Goal: Information Seeking & Learning: Learn about a topic

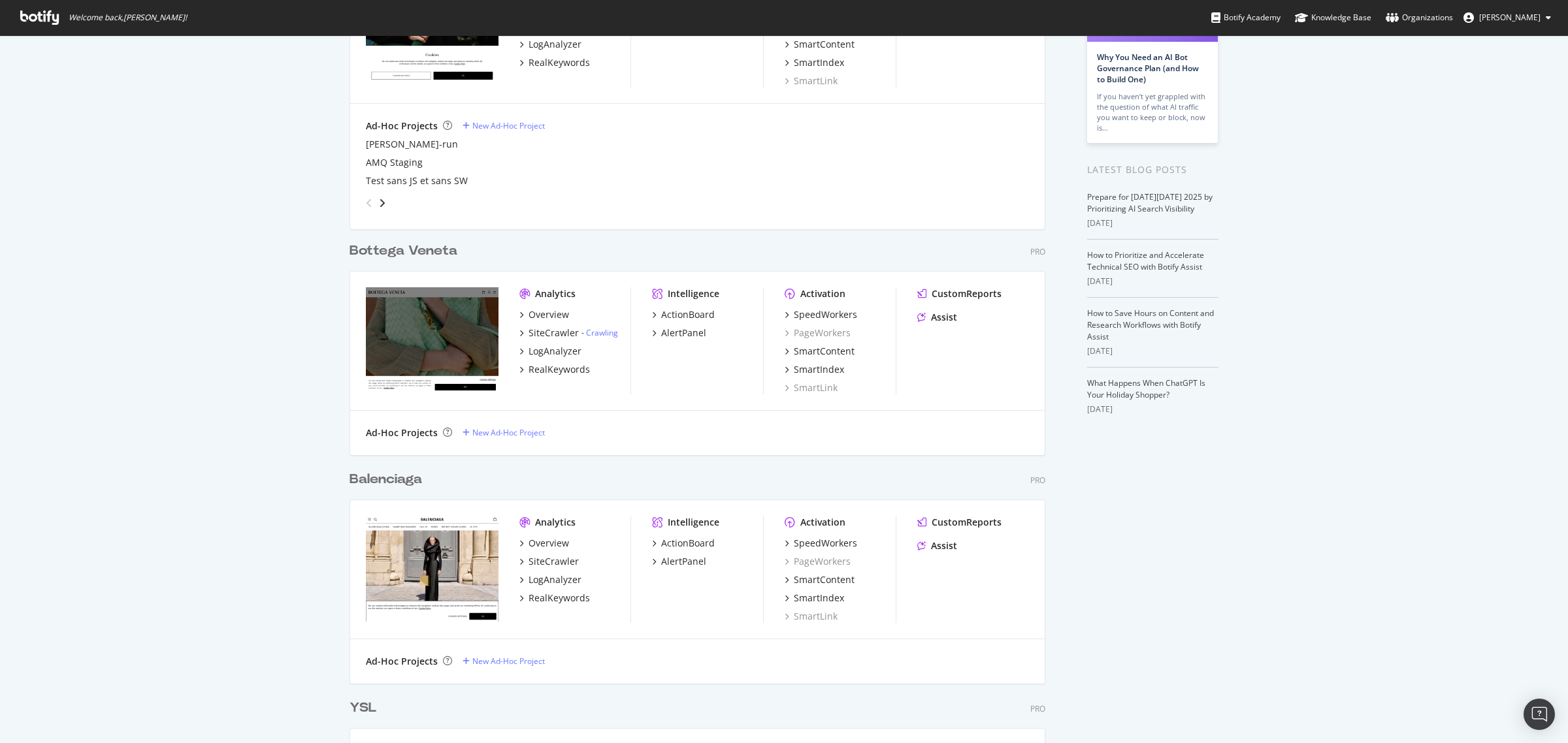
scroll to position [327, 0]
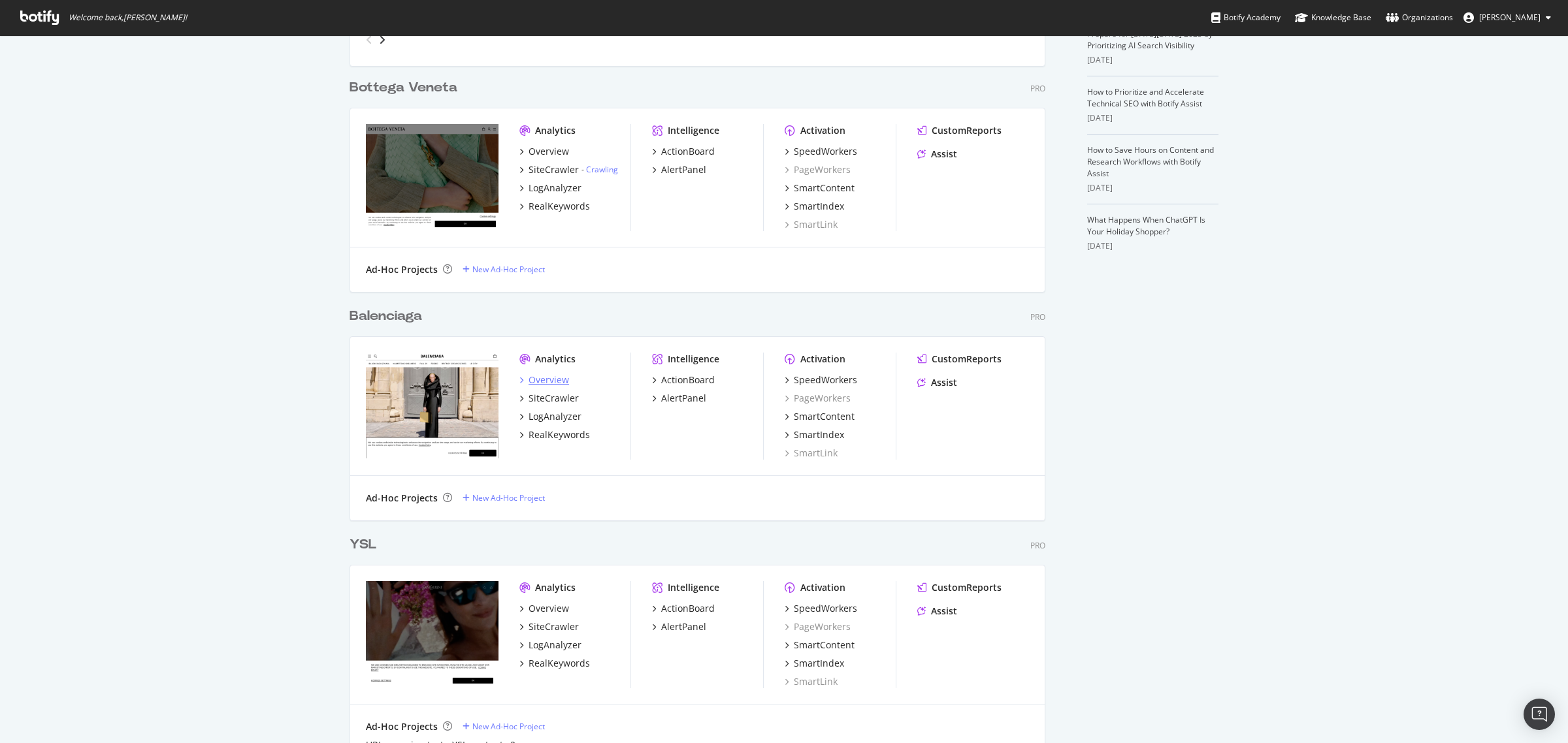
click at [530, 381] on div "Overview" at bounding box center [549, 379] width 40 height 13
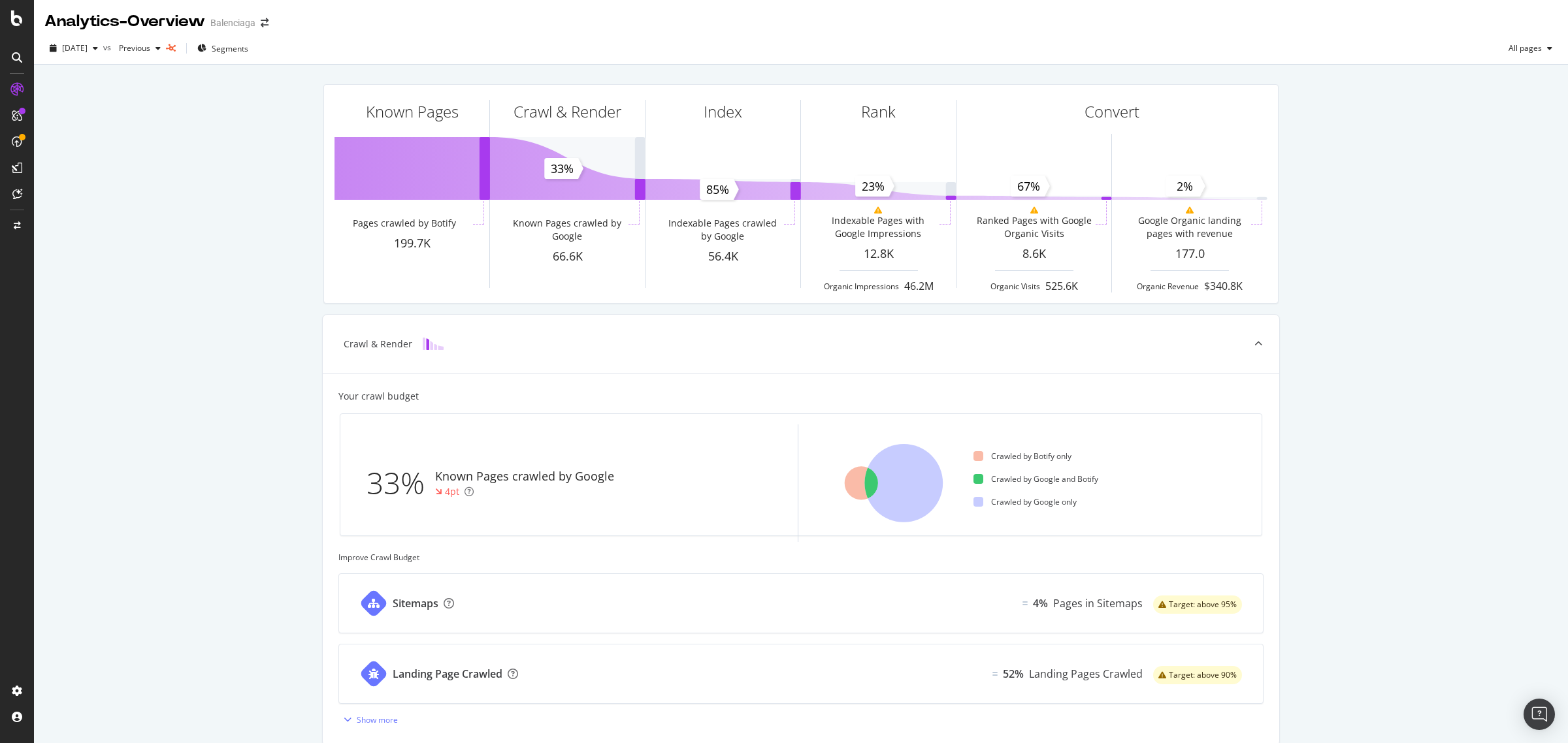
click at [1045, 297] on div "Known Pages Pages crawled by Botify 199.7K Crawl & Render Known Pages crawled b…" at bounding box center [801, 539] width 1535 height 949
click at [17, 163] on icon at bounding box center [17, 167] width 11 height 11
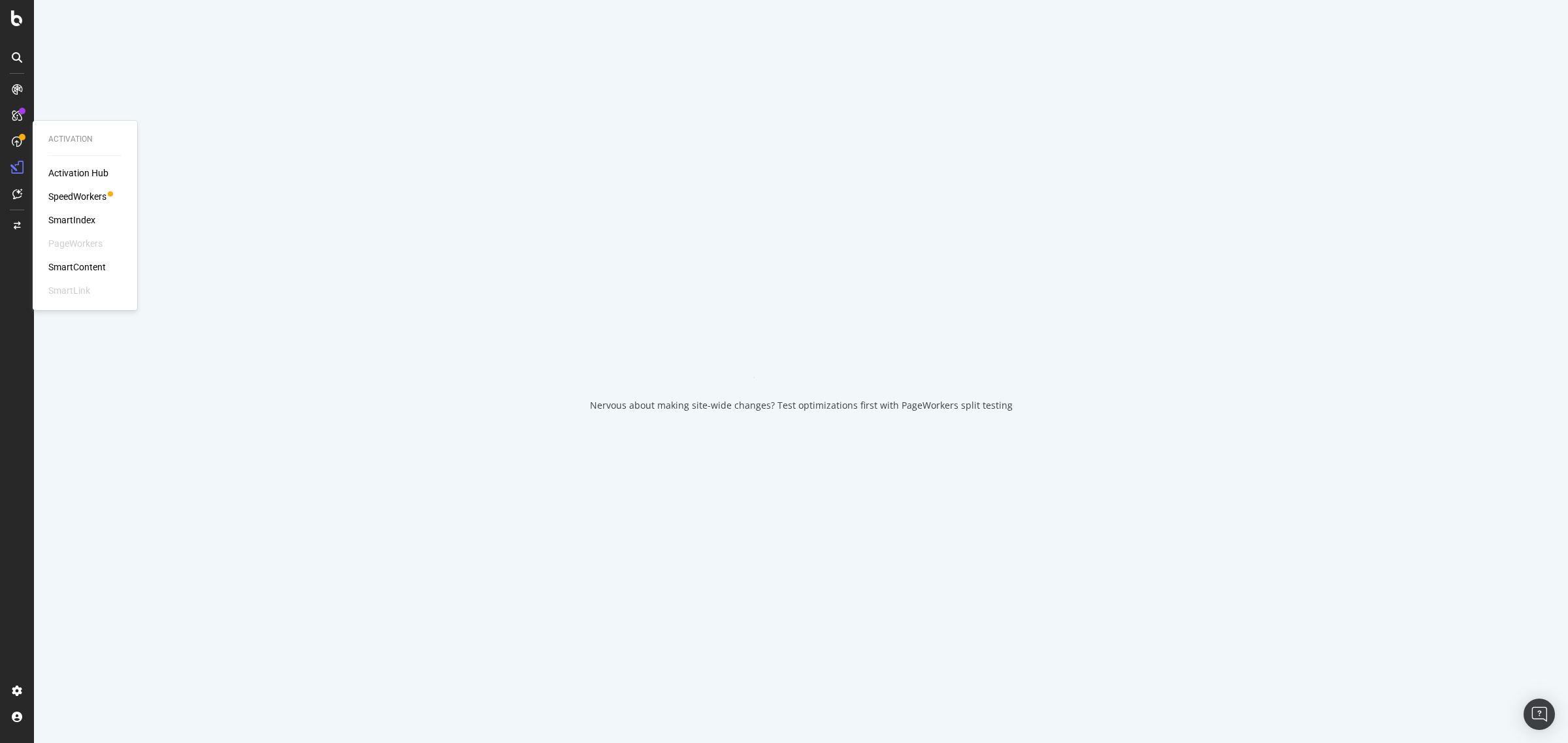
click at [21, 145] on icon at bounding box center [17, 142] width 11 height 11
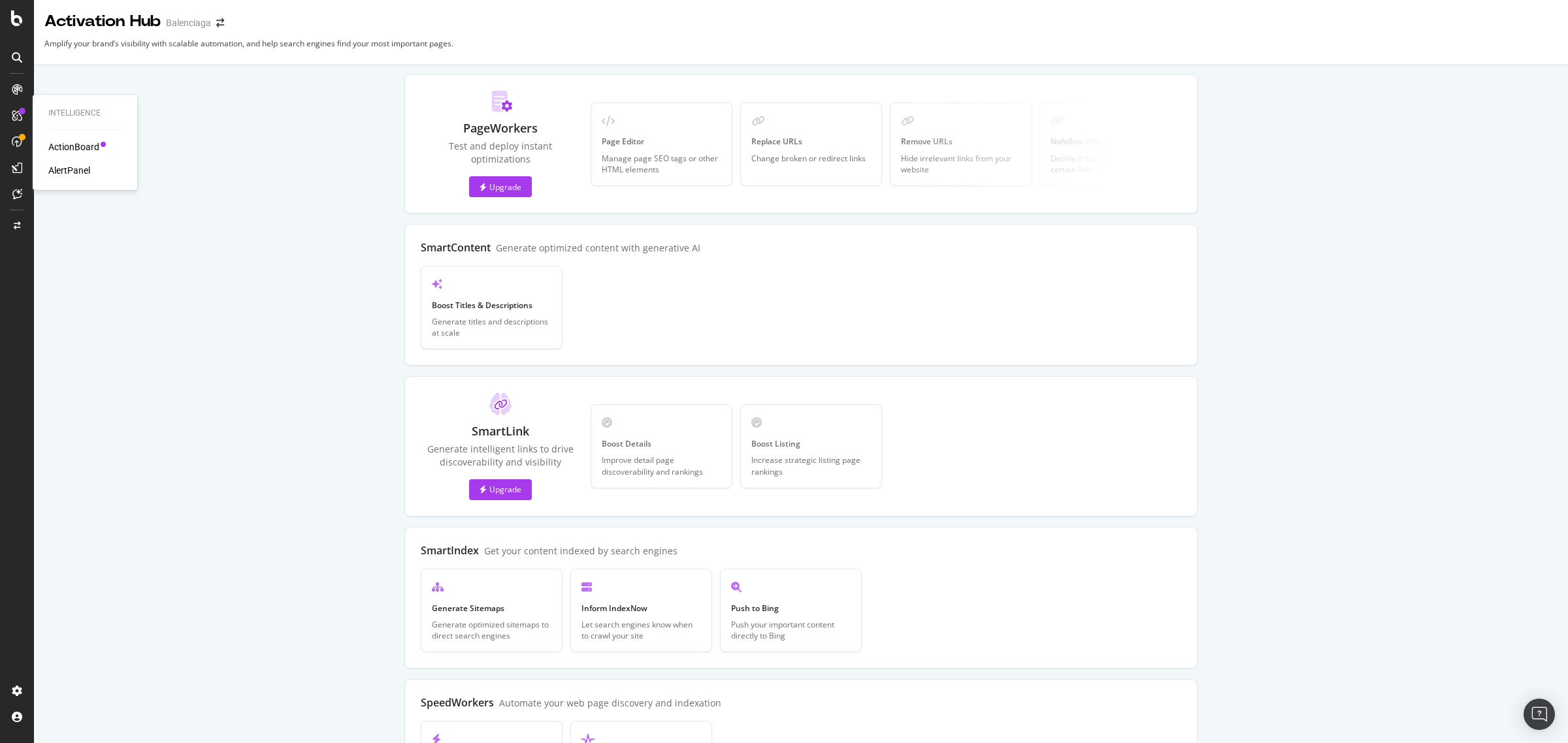
click at [24, 118] on div at bounding box center [17, 115] width 21 height 21
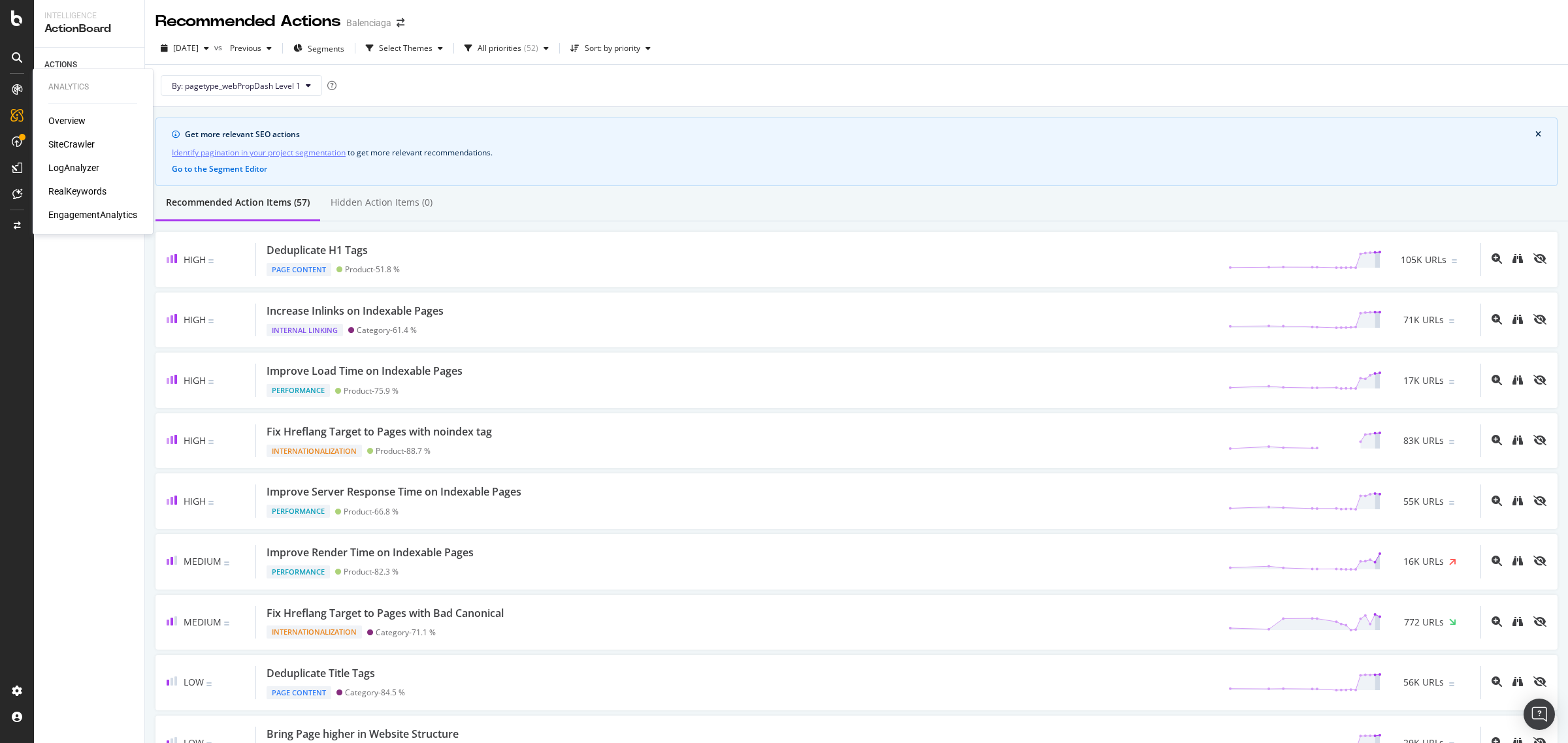
click at [75, 172] on div "LogAnalyzer" at bounding box center [73, 167] width 51 height 13
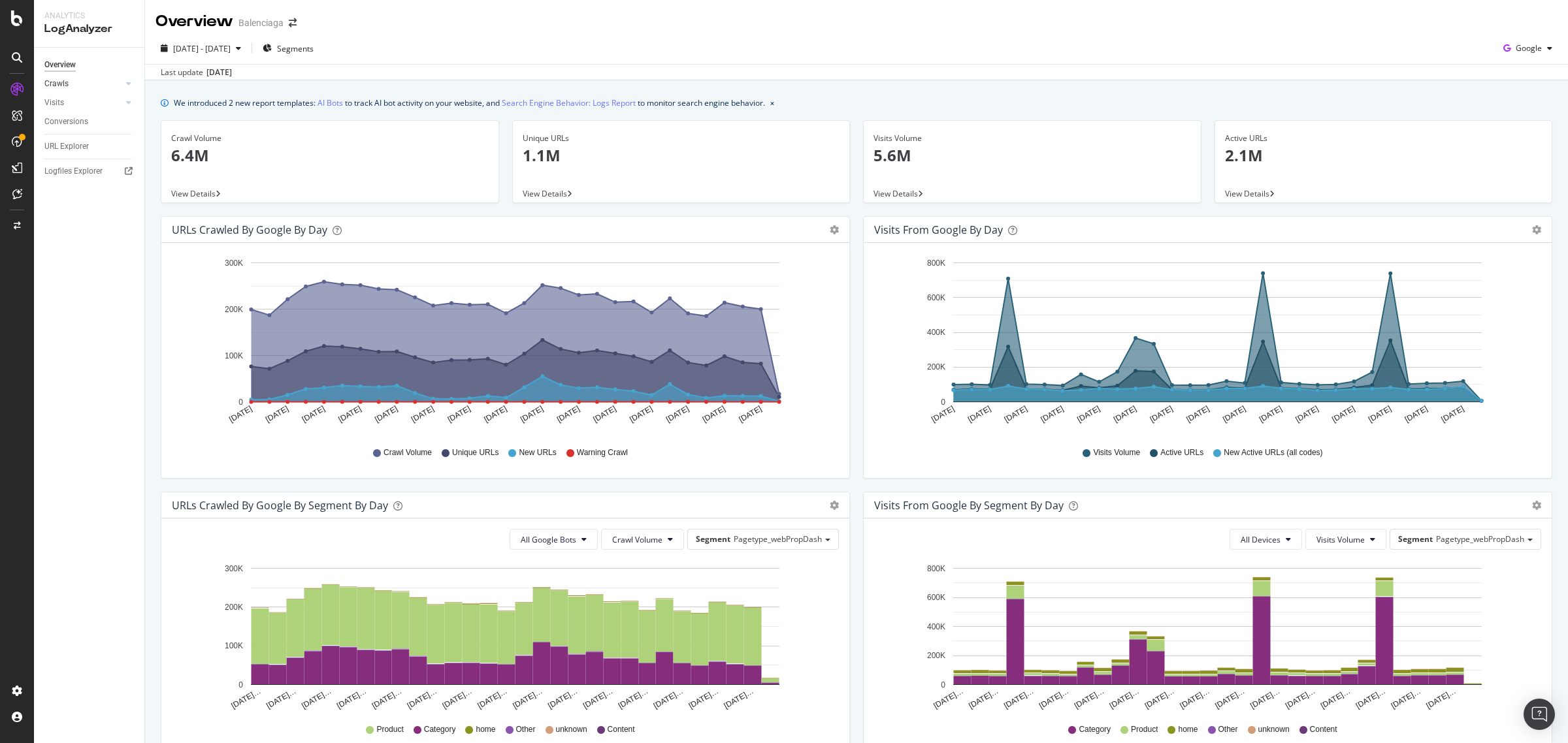
click at [90, 84] on link "Crawls" at bounding box center [83, 84] width 78 height 14
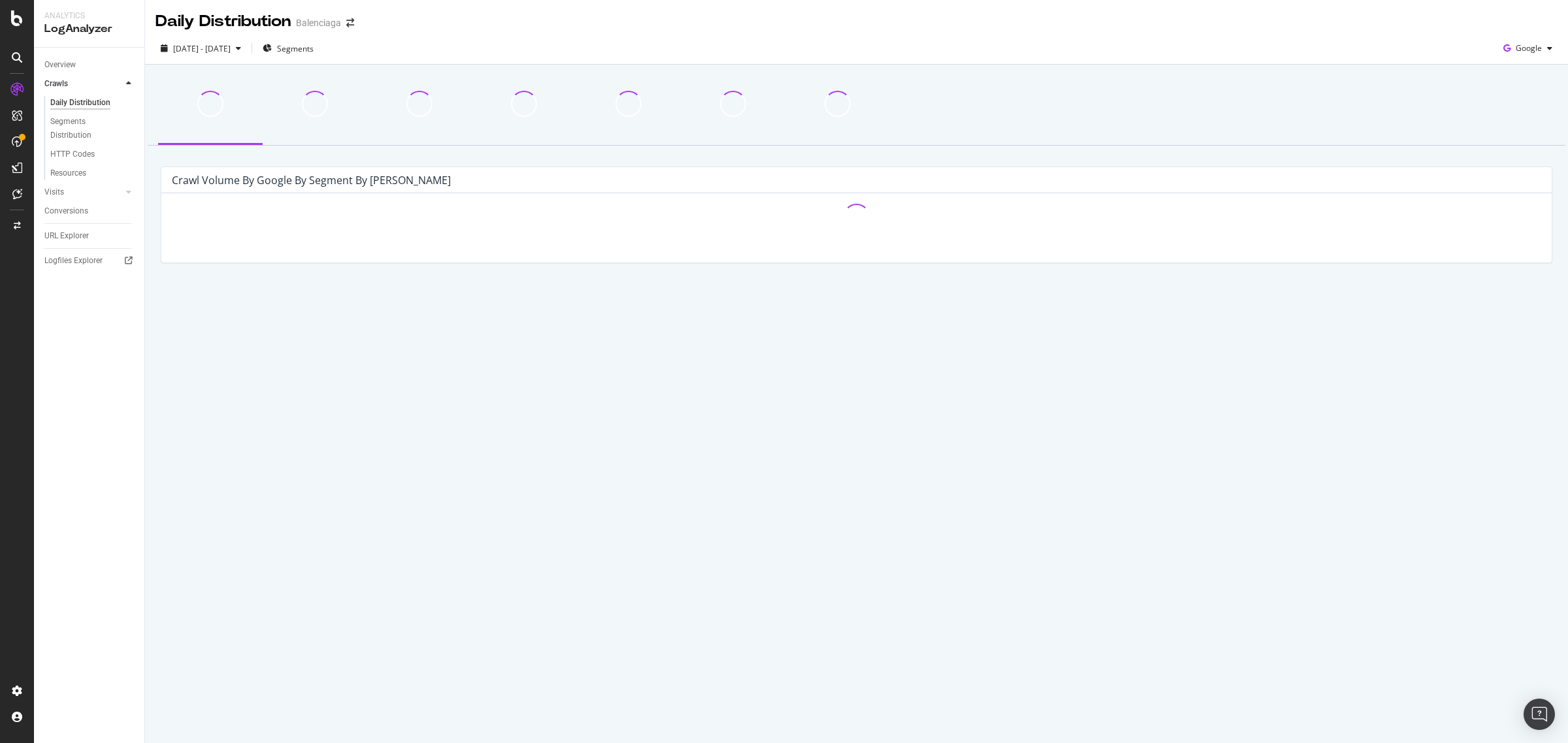
click at [90, 84] on link "Crawls" at bounding box center [83, 84] width 78 height 14
click at [117, 83] on div at bounding box center [115, 83] width 13 height 13
click at [129, 84] on icon at bounding box center [128, 84] width 5 height 8
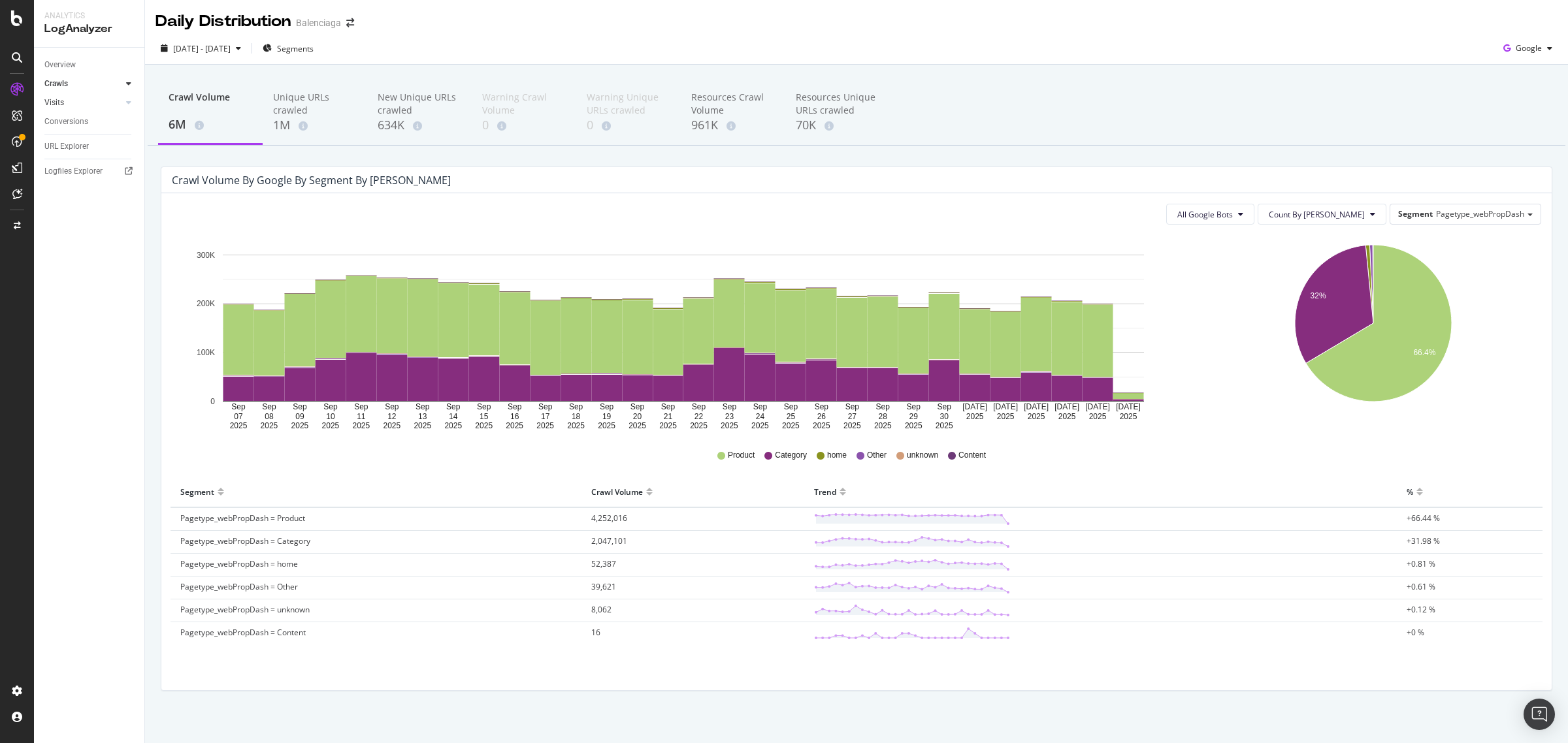
click at [115, 103] on div at bounding box center [115, 102] width 13 height 13
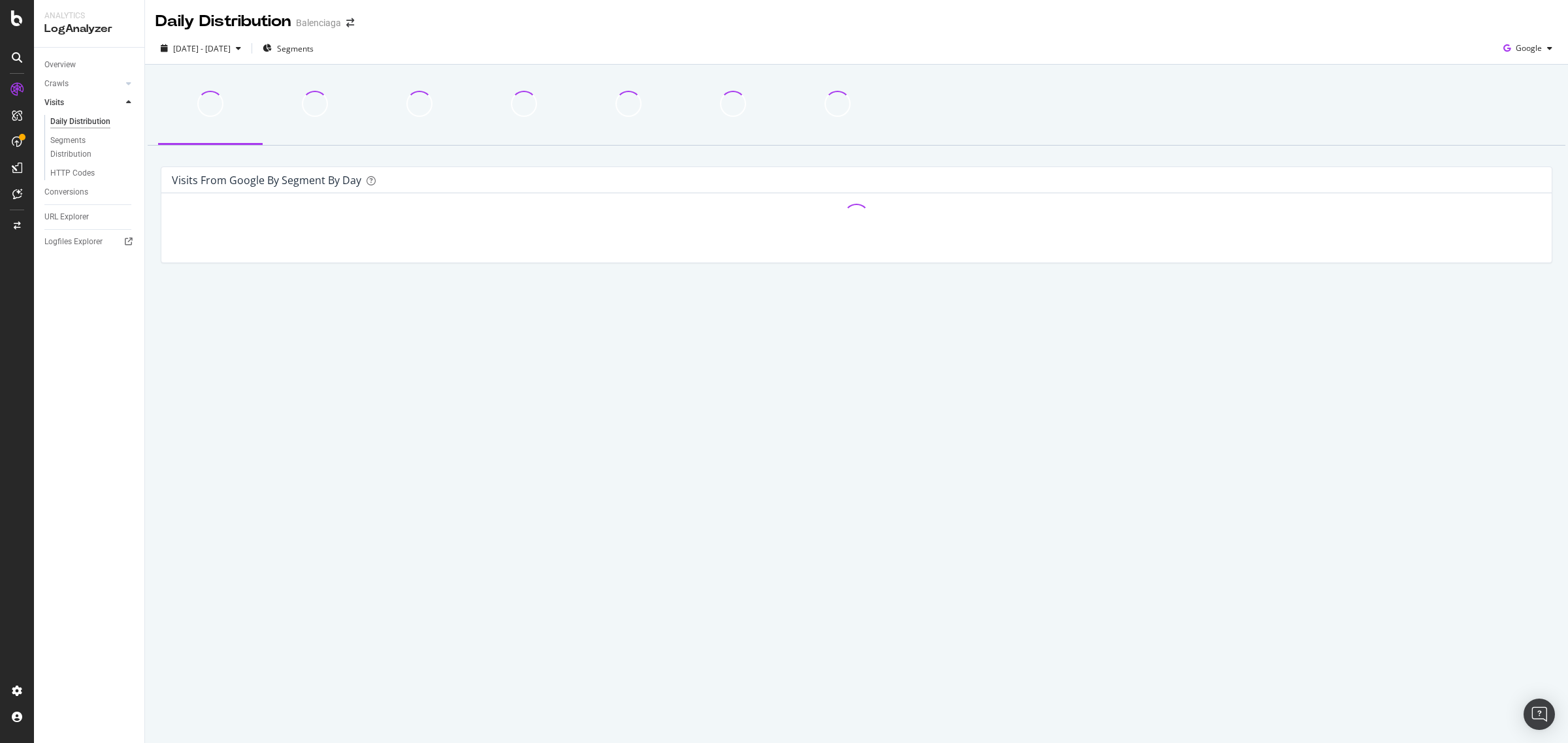
click at [115, 103] on div at bounding box center [115, 102] width 13 height 13
click at [126, 102] on icon at bounding box center [128, 103] width 5 height 8
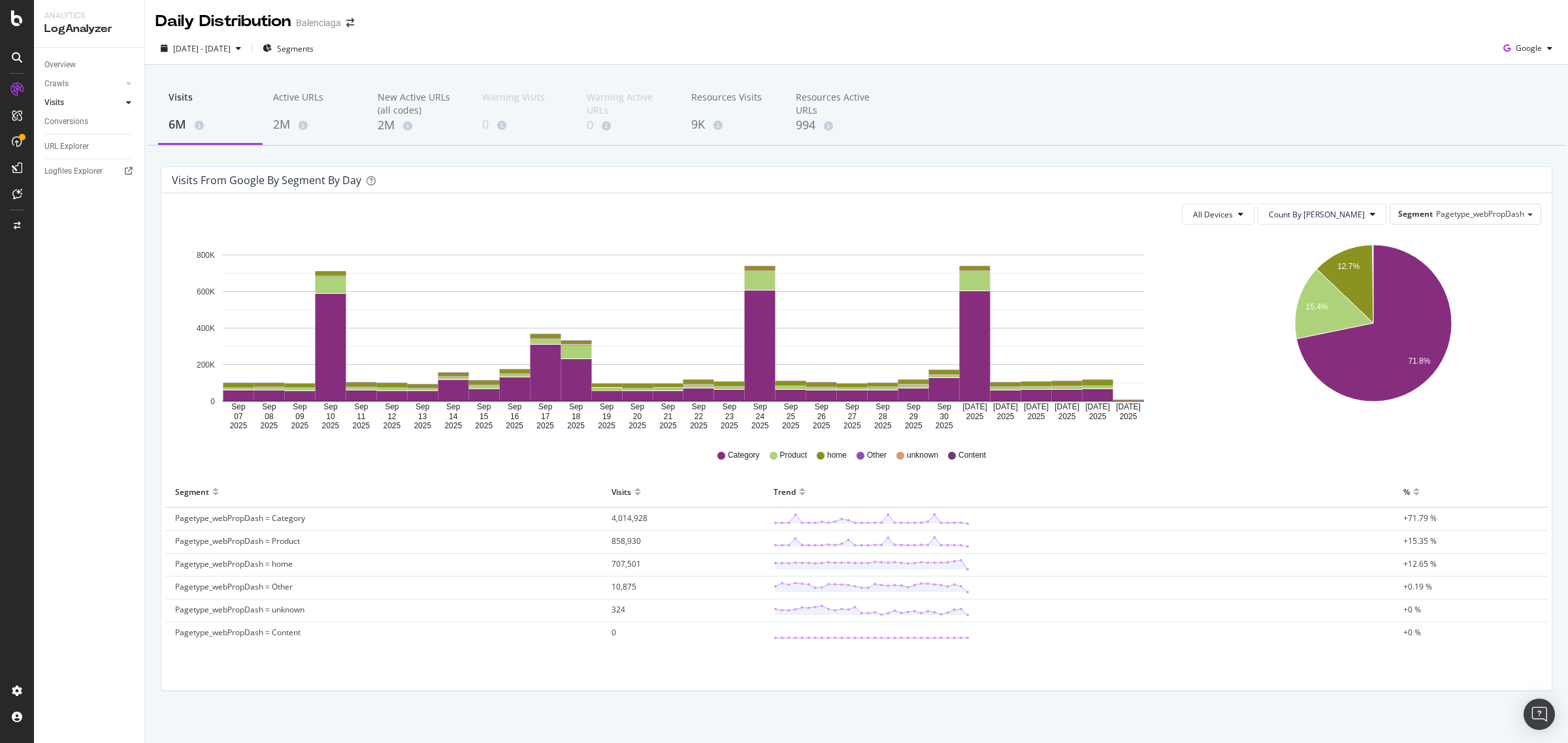
click at [15, 113] on icon at bounding box center [17, 115] width 11 height 11
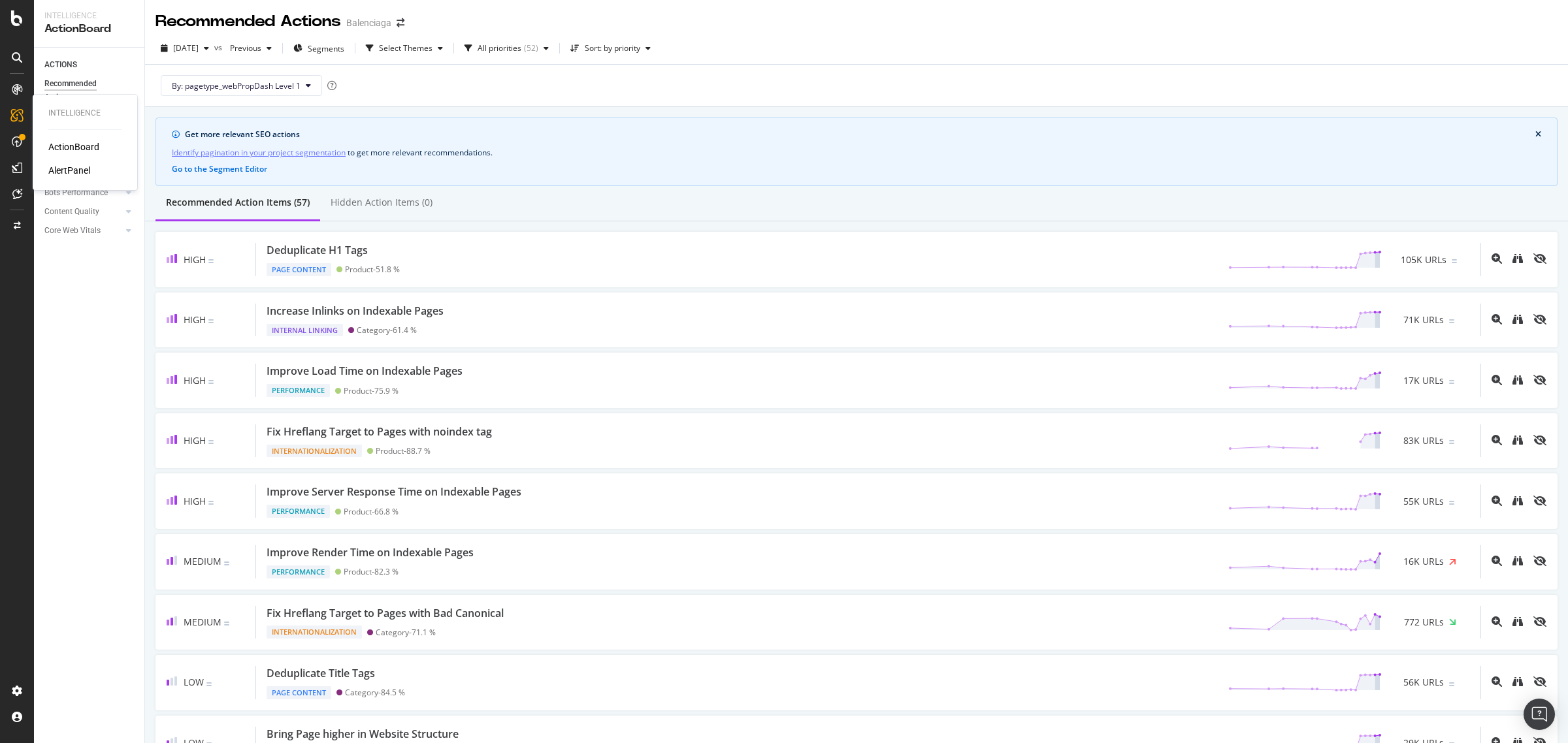
click at [78, 151] on div "ActionBoard" at bounding box center [73, 147] width 51 height 13
click at [21, 132] on div at bounding box center [17, 141] width 21 height 21
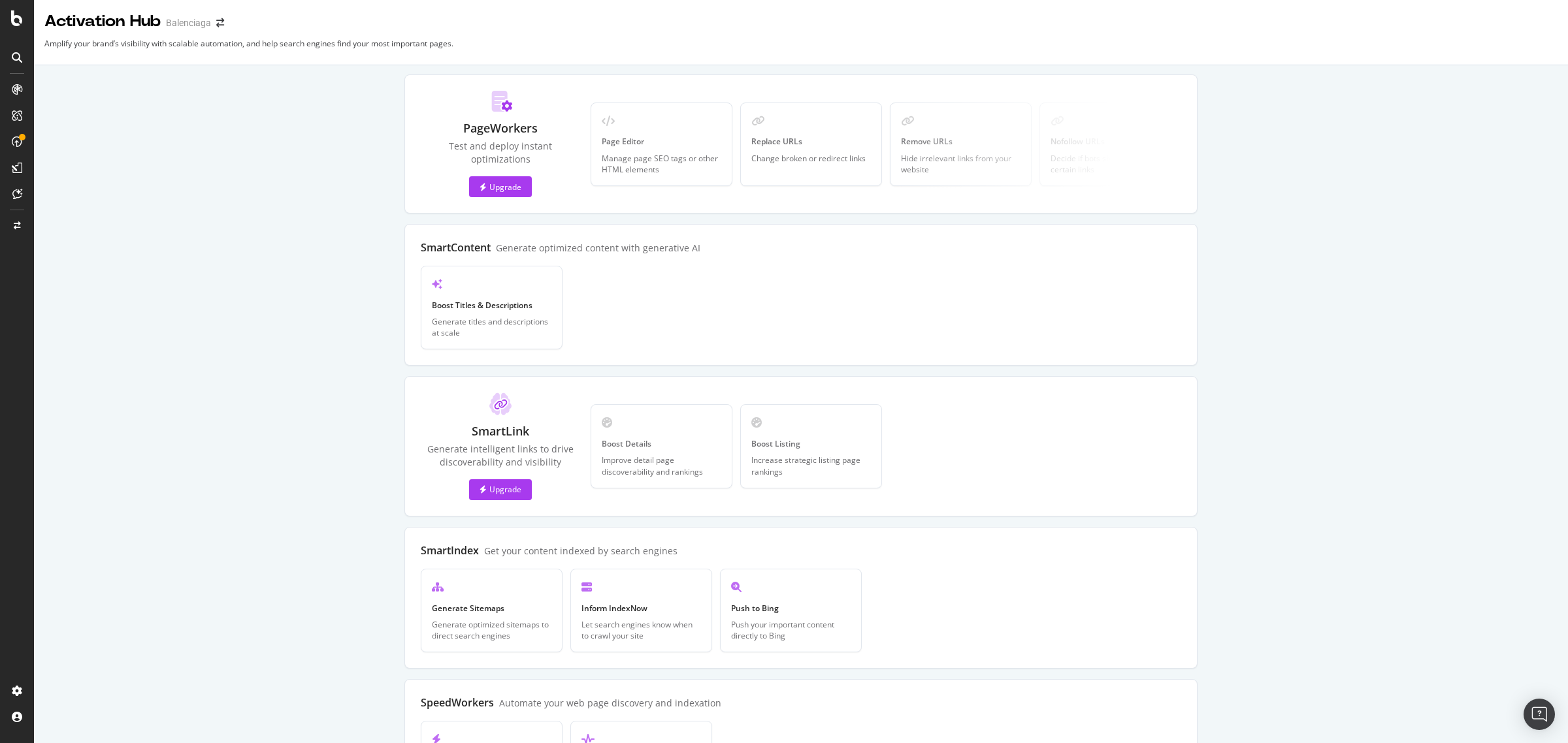
click at [21, 145] on icon at bounding box center [17, 142] width 11 height 11
click at [82, 199] on div "SpeedWorkers" at bounding box center [76, 196] width 58 height 13
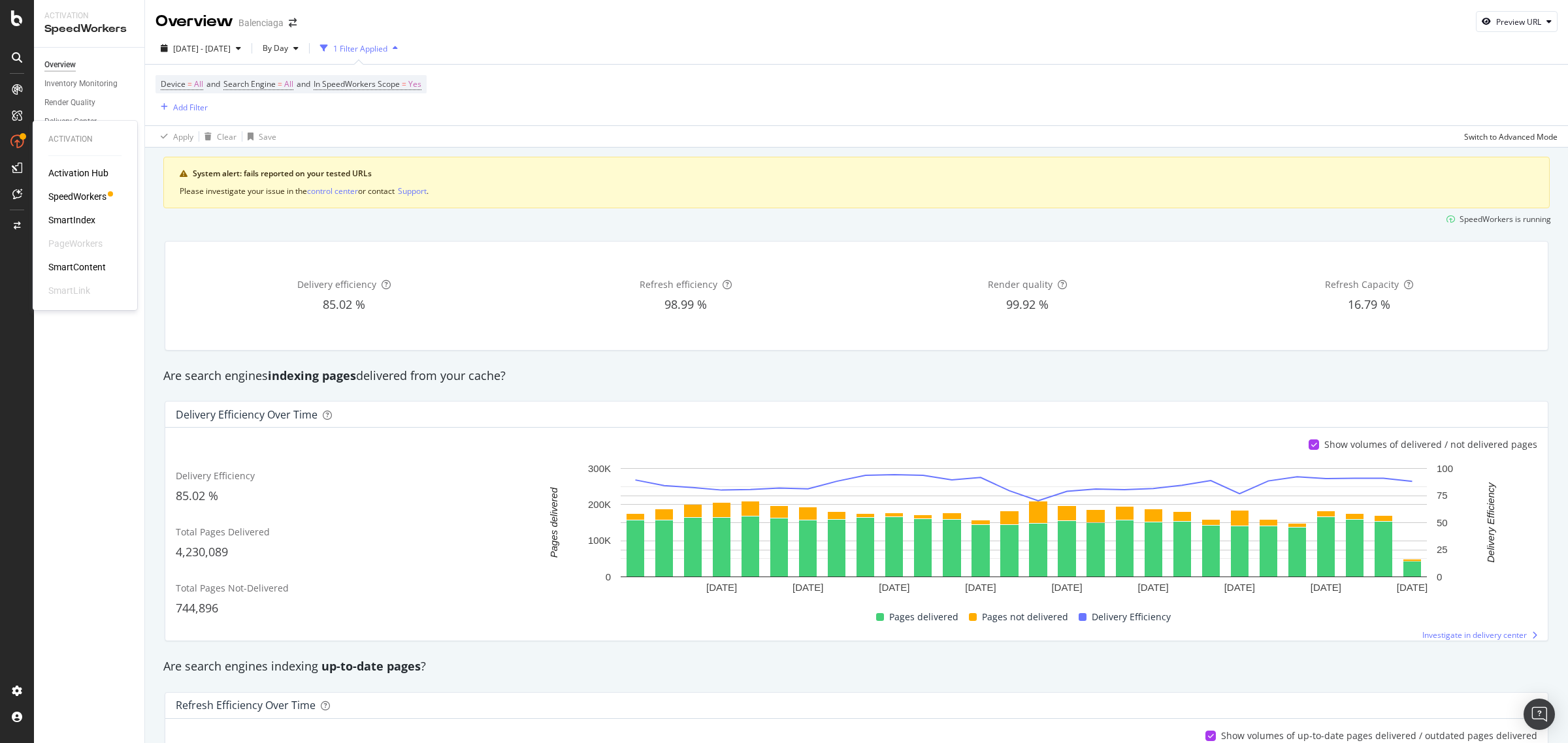
click at [63, 223] on div "SmartIndex" at bounding box center [71, 219] width 47 height 13
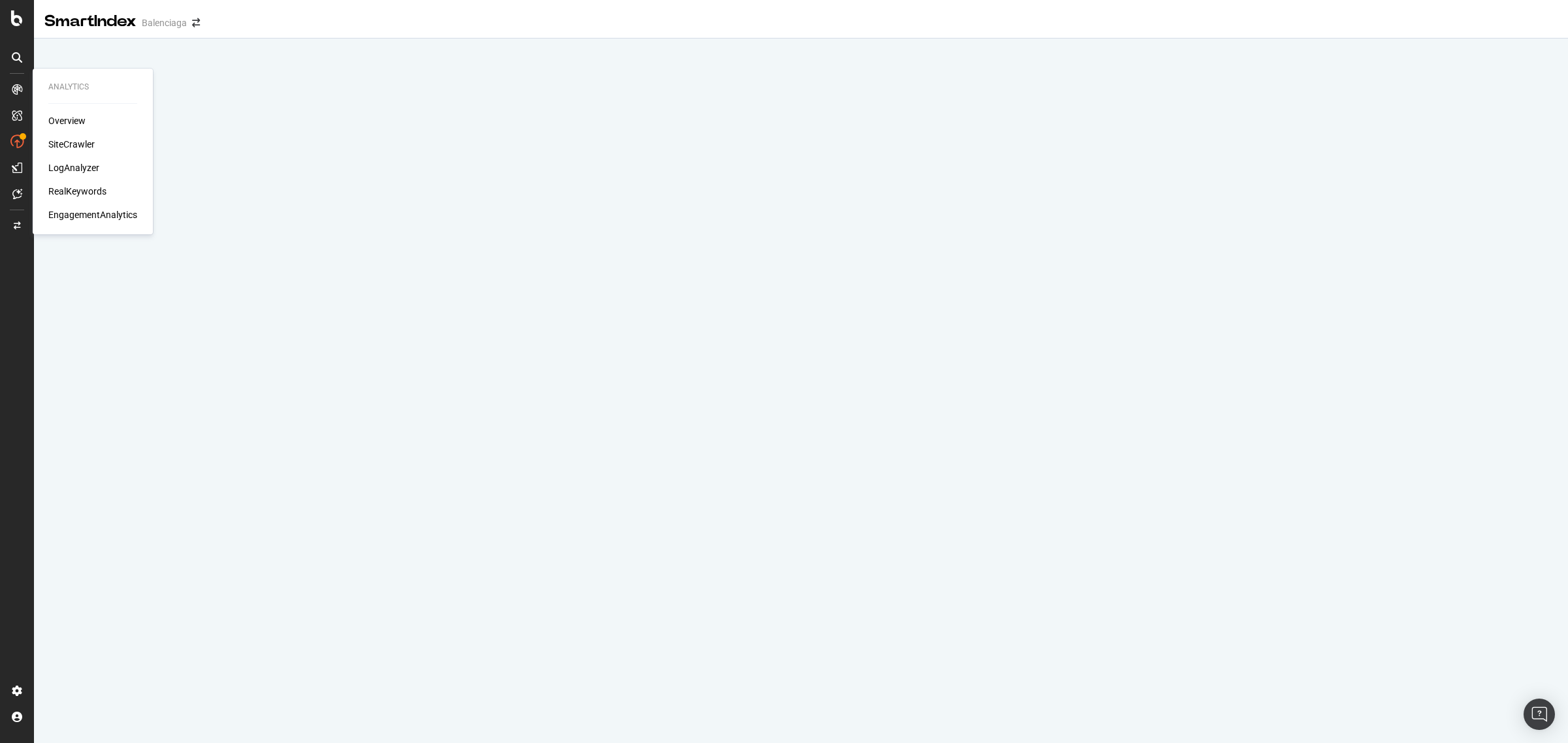
click at [48, 122] on div "Overview" at bounding box center [67, 120] width 37 height 13
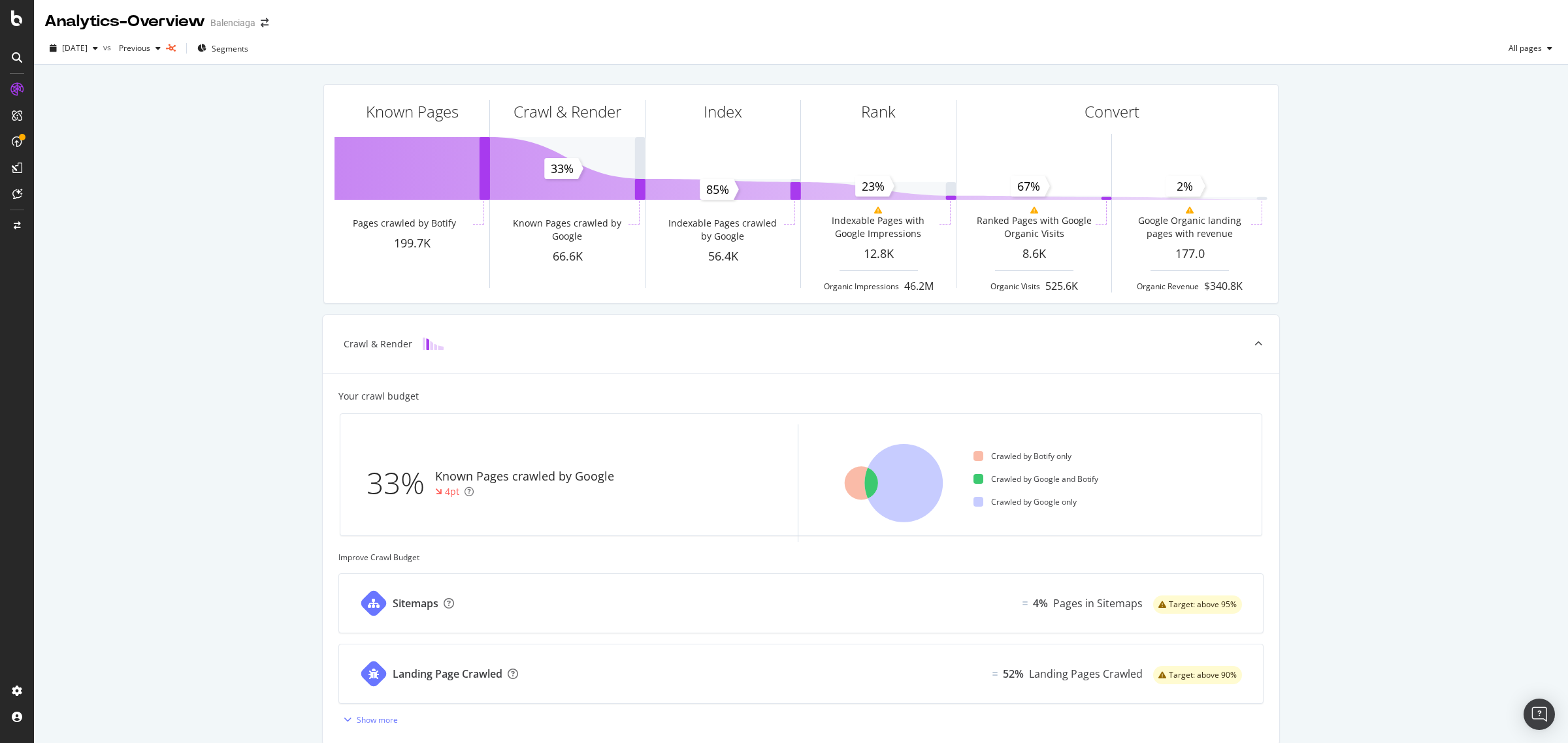
click at [15, 58] on icon at bounding box center [17, 57] width 11 height 11
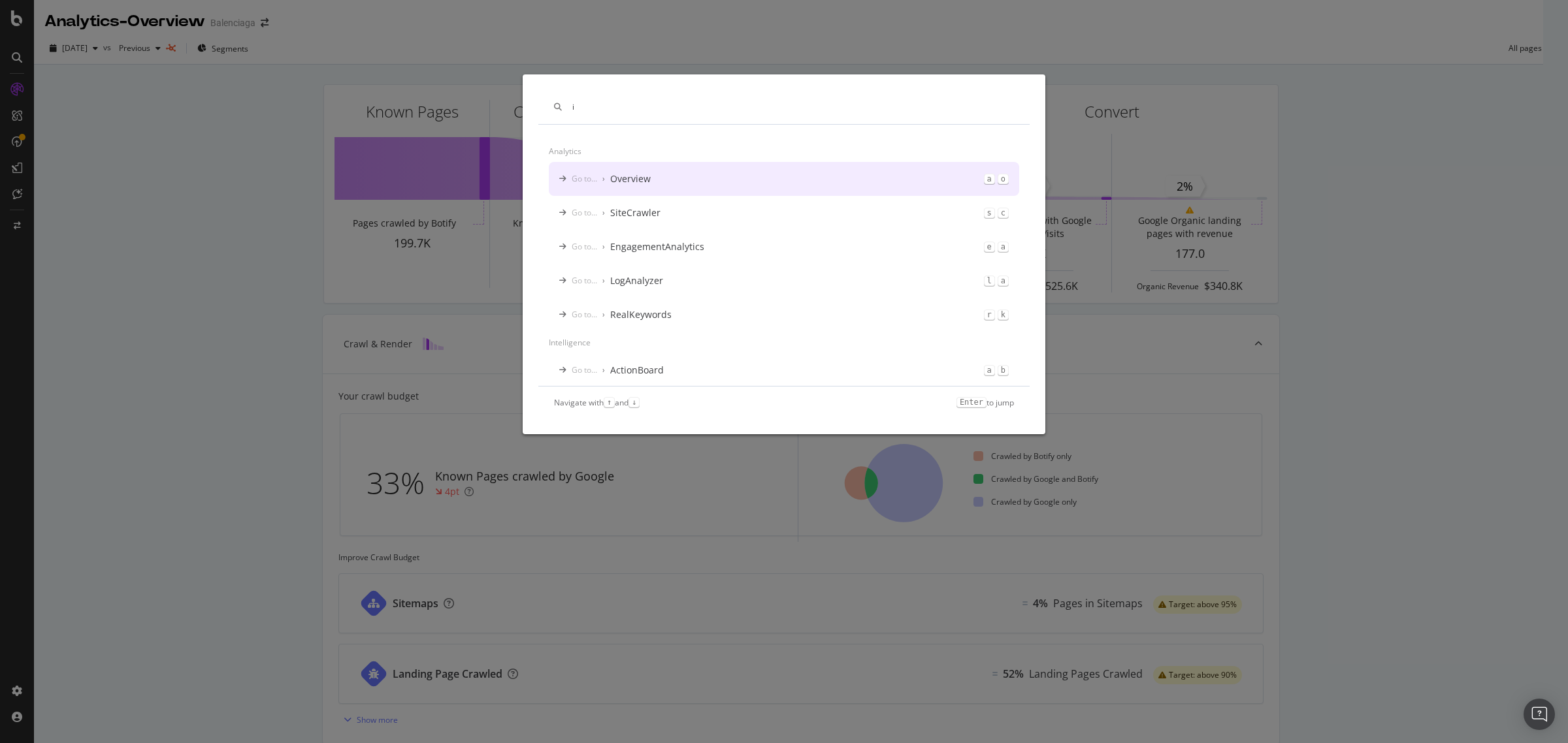
type input "i"
type input "I"
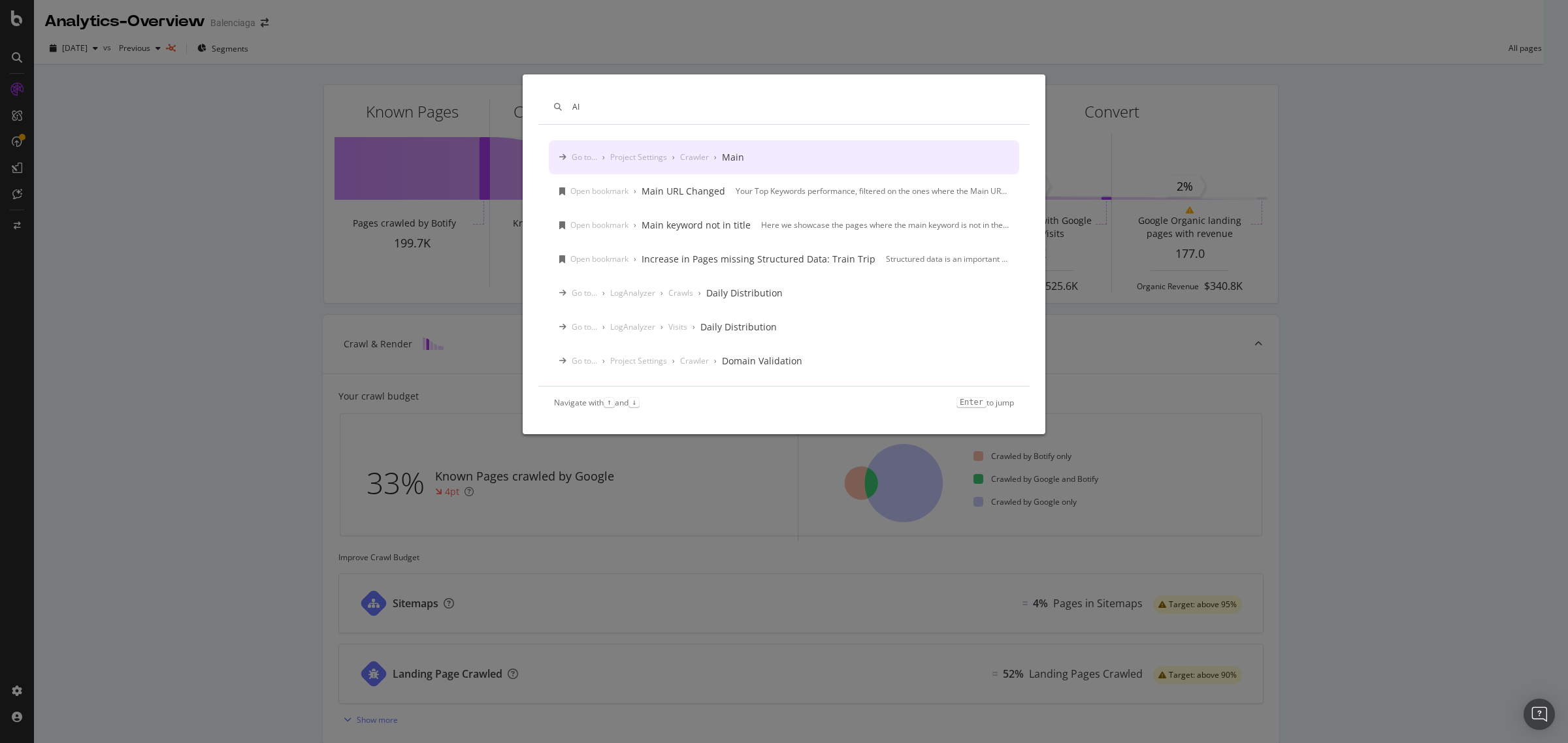
type input "AI"
click at [812, 158] on div "Go to... › Project Settings › Crawler › Main" at bounding box center [784, 157] width 470 height 34
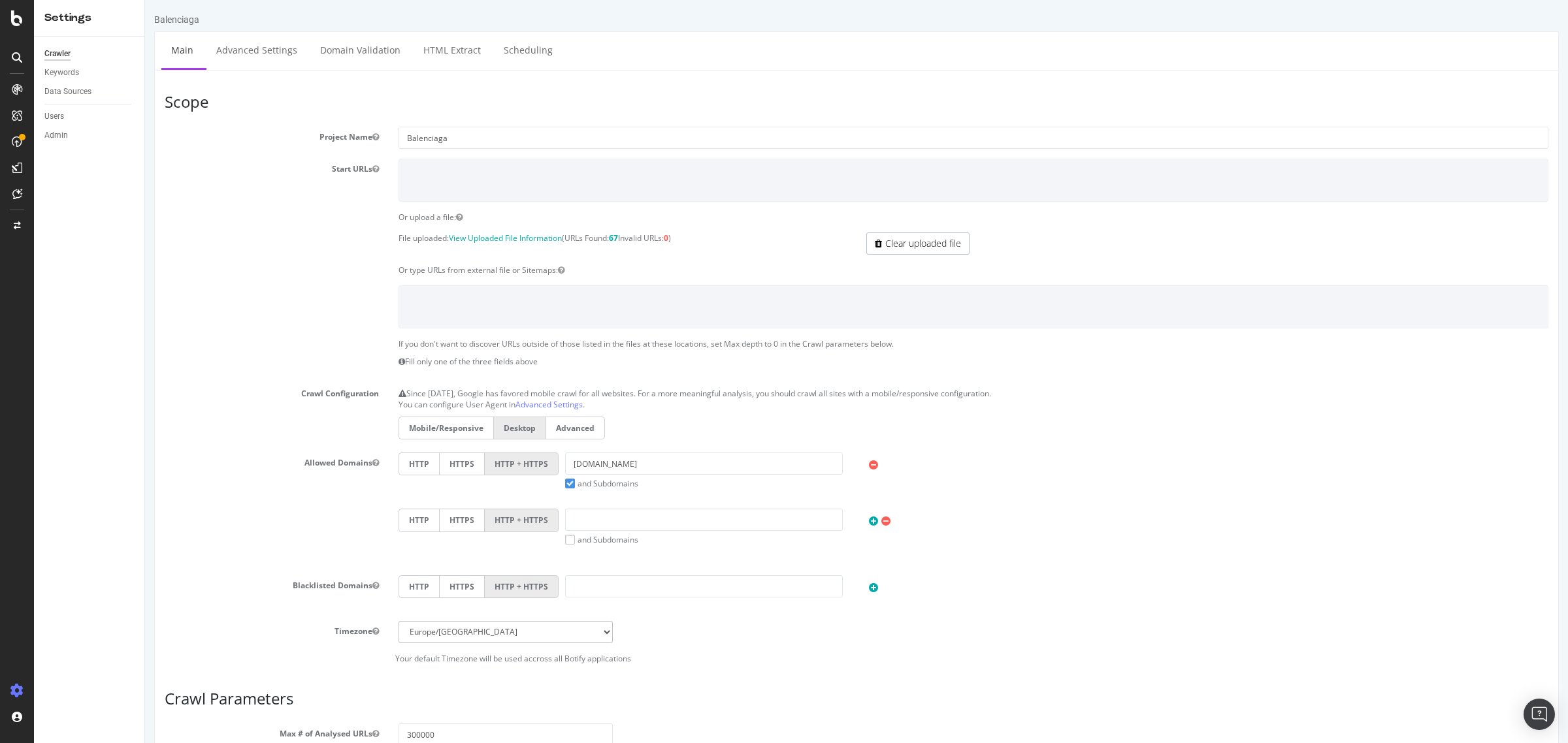
click at [19, 94] on icon at bounding box center [17, 89] width 11 height 11
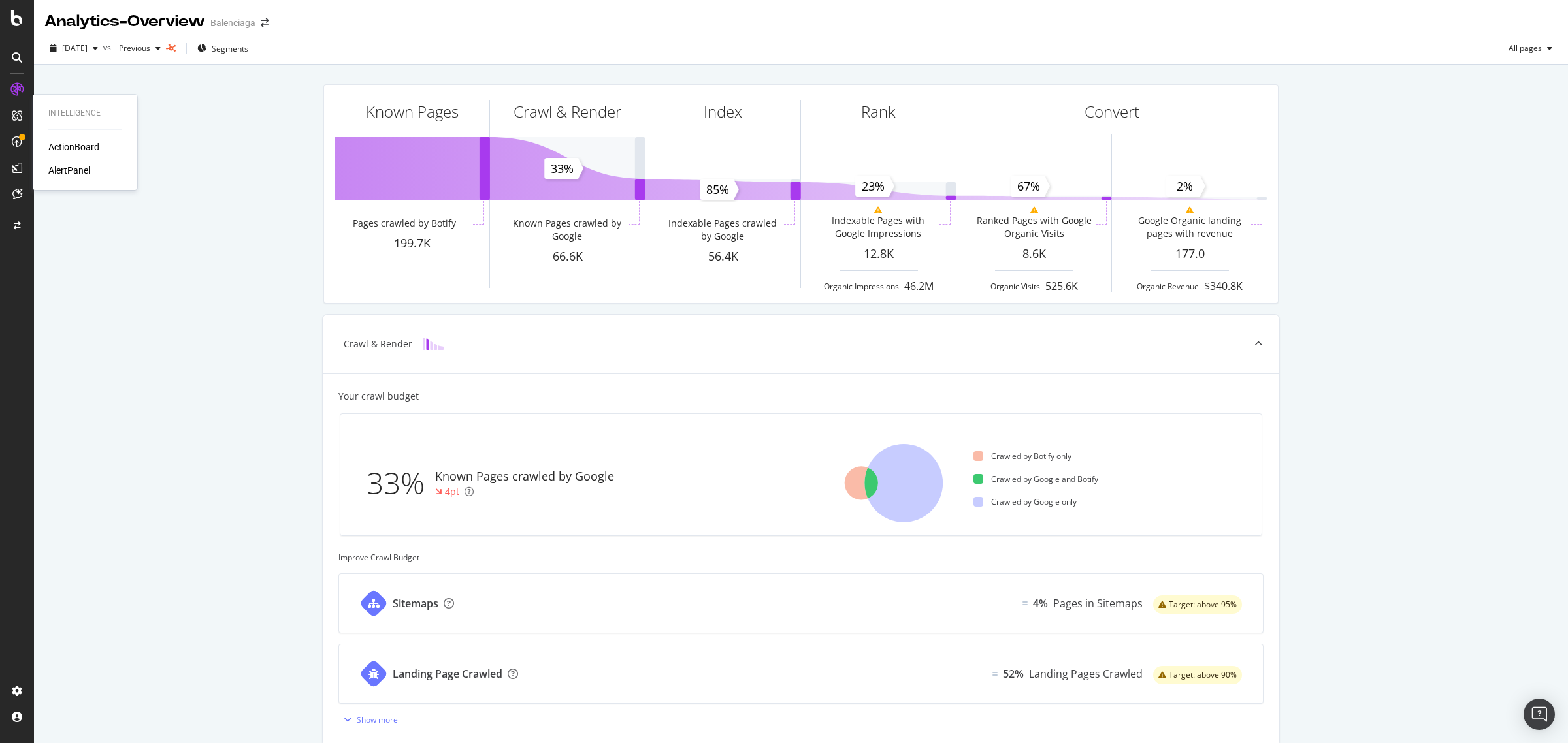
click at [18, 116] on icon at bounding box center [17, 115] width 11 height 11
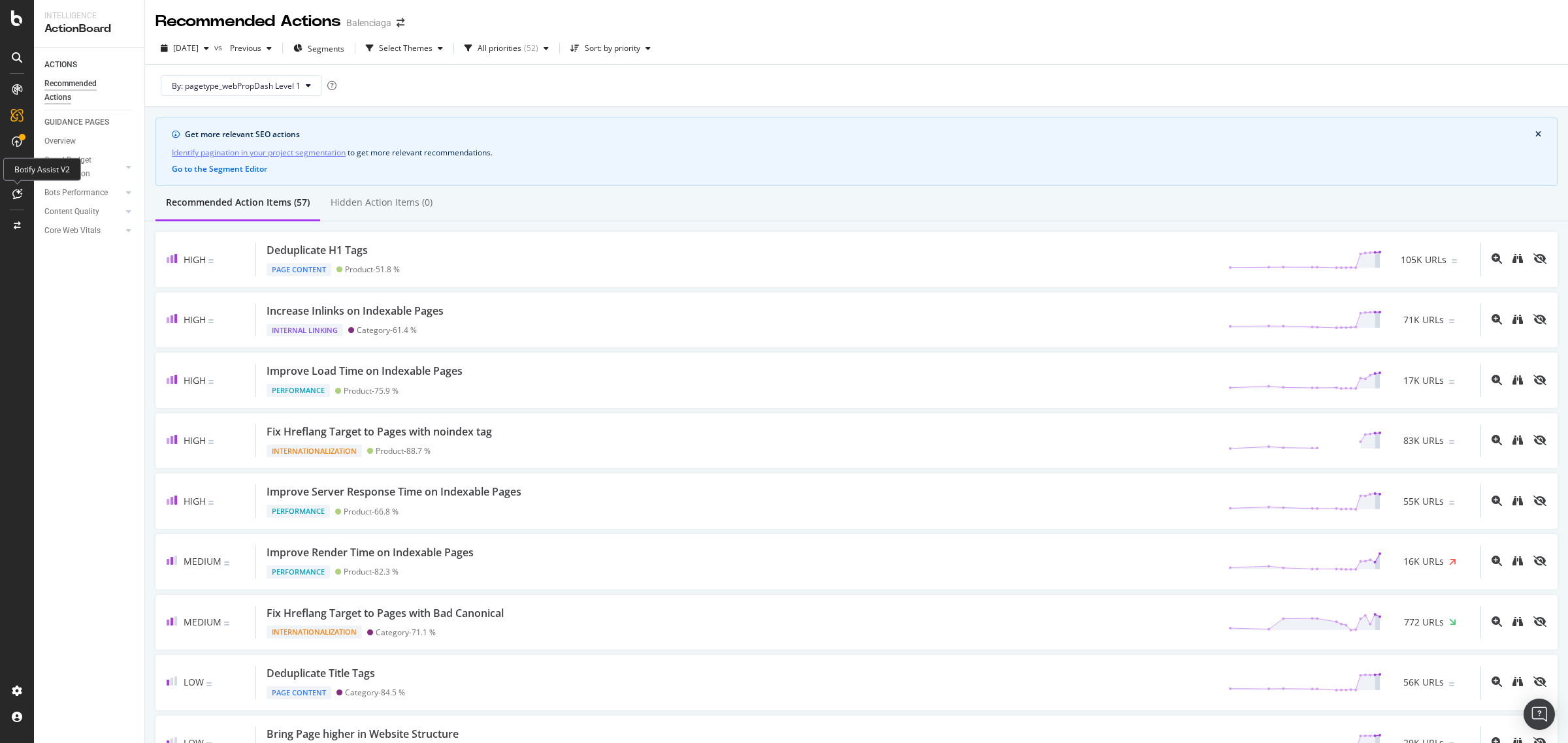
click at [23, 197] on div at bounding box center [17, 194] width 21 height 21
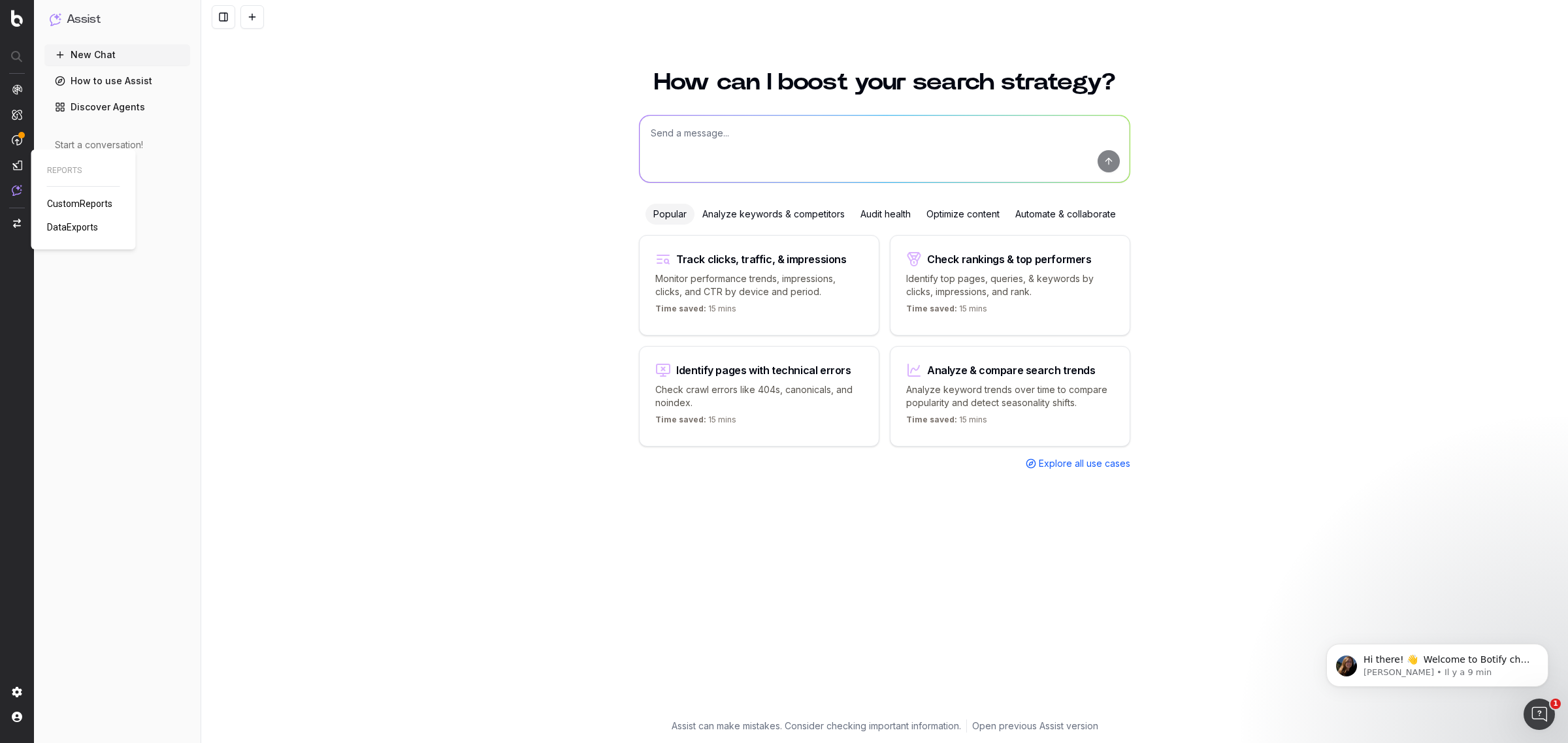
click at [22, 160] on img at bounding box center [17, 165] width 11 height 11
